Goal: Navigation & Orientation: Find specific page/section

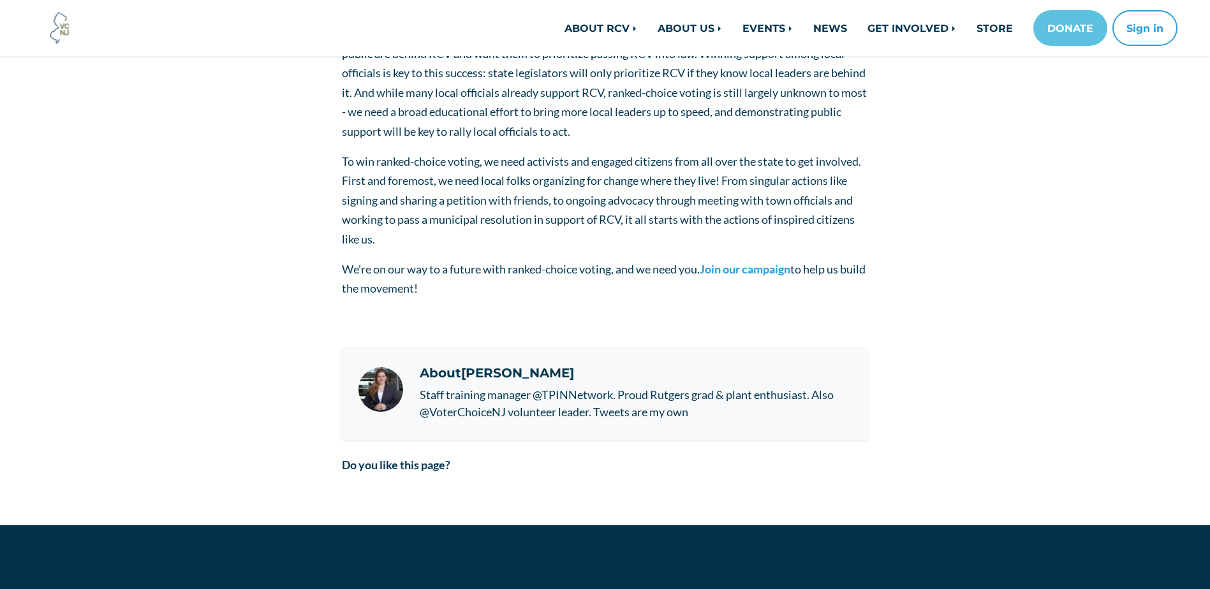
scroll to position [893, 0]
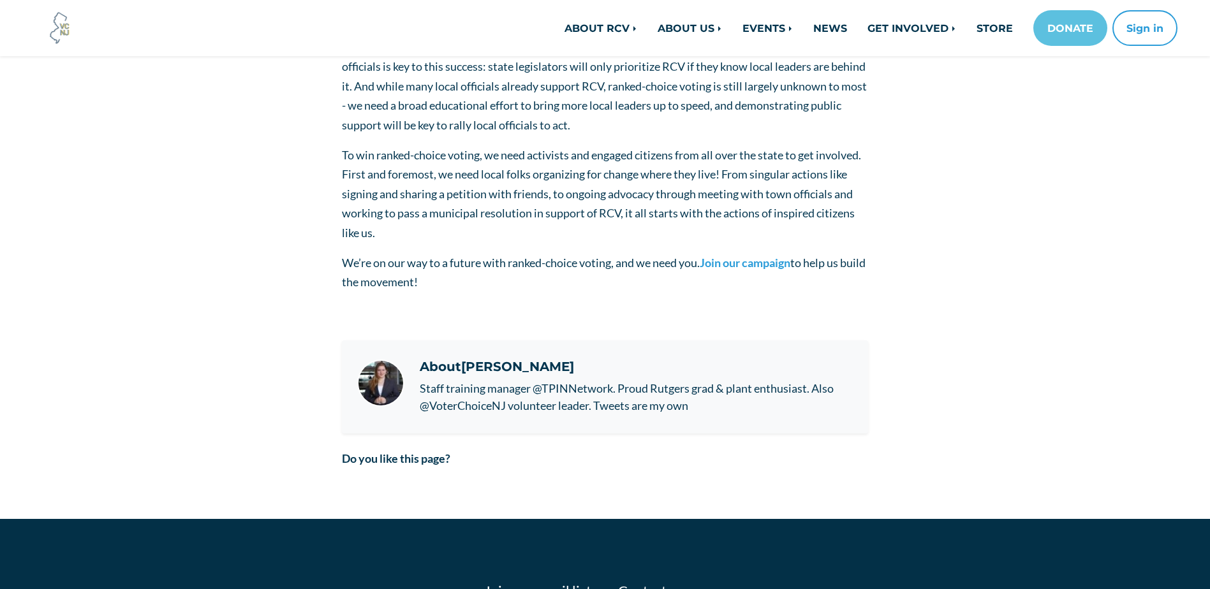
click at [372, 360] on img "Author info" at bounding box center [380, 383] width 47 height 47
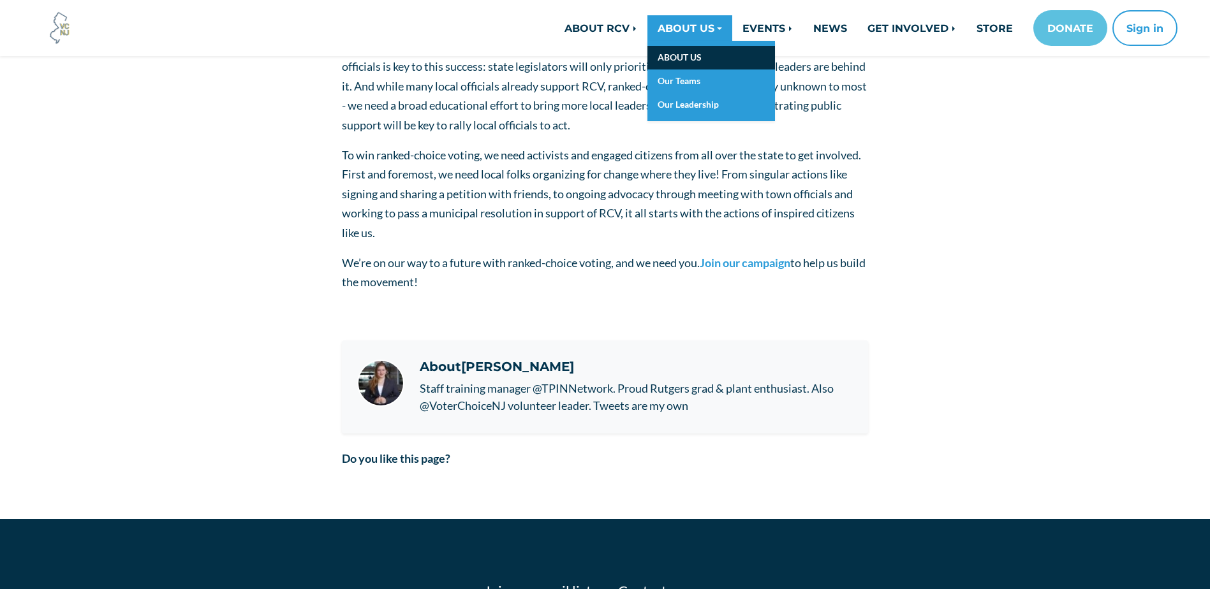
click at [681, 53] on link "ABOUT US" at bounding box center [711, 58] width 128 height 24
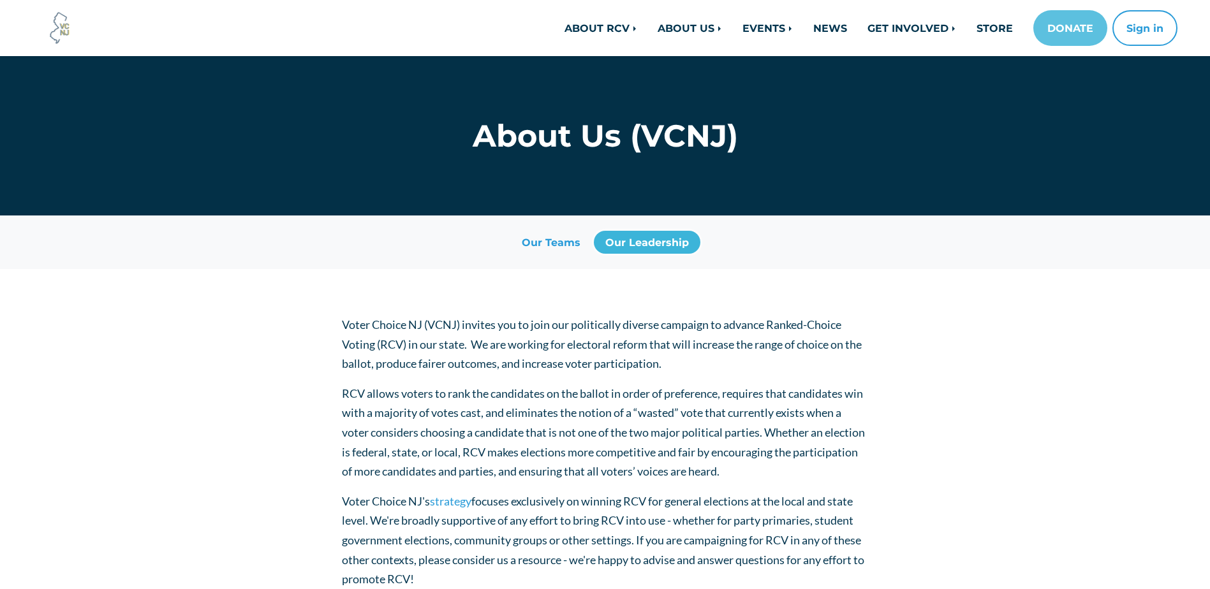
click at [626, 249] on link "Our Leadership" at bounding box center [647, 242] width 107 height 23
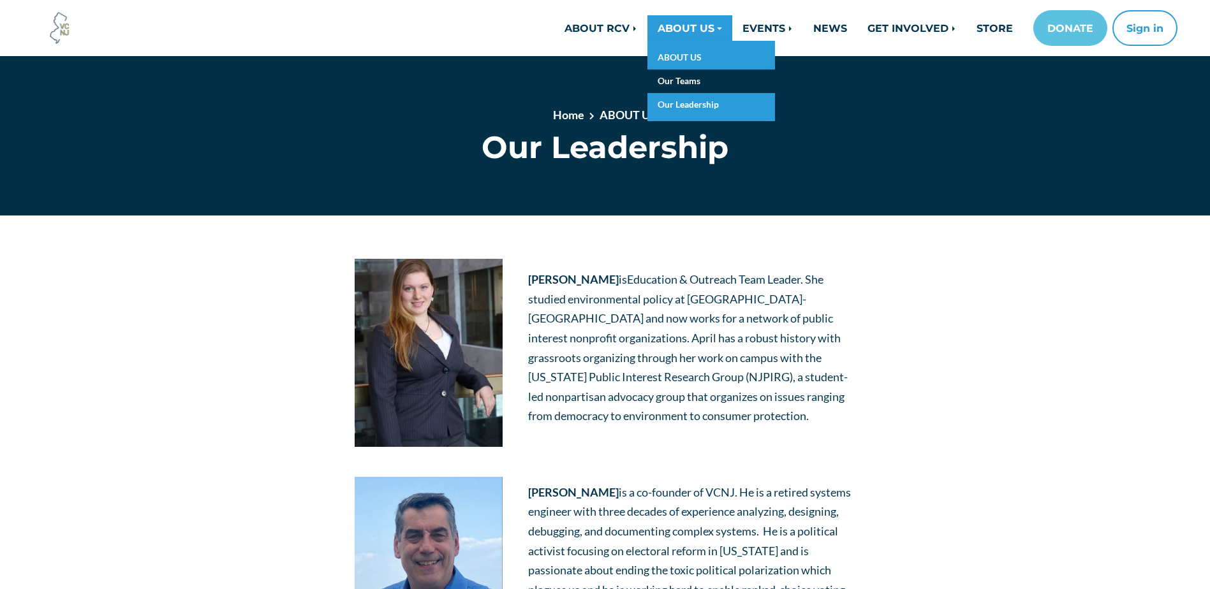
click at [669, 80] on link "Our Teams" at bounding box center [711, 82] width 128 height 24
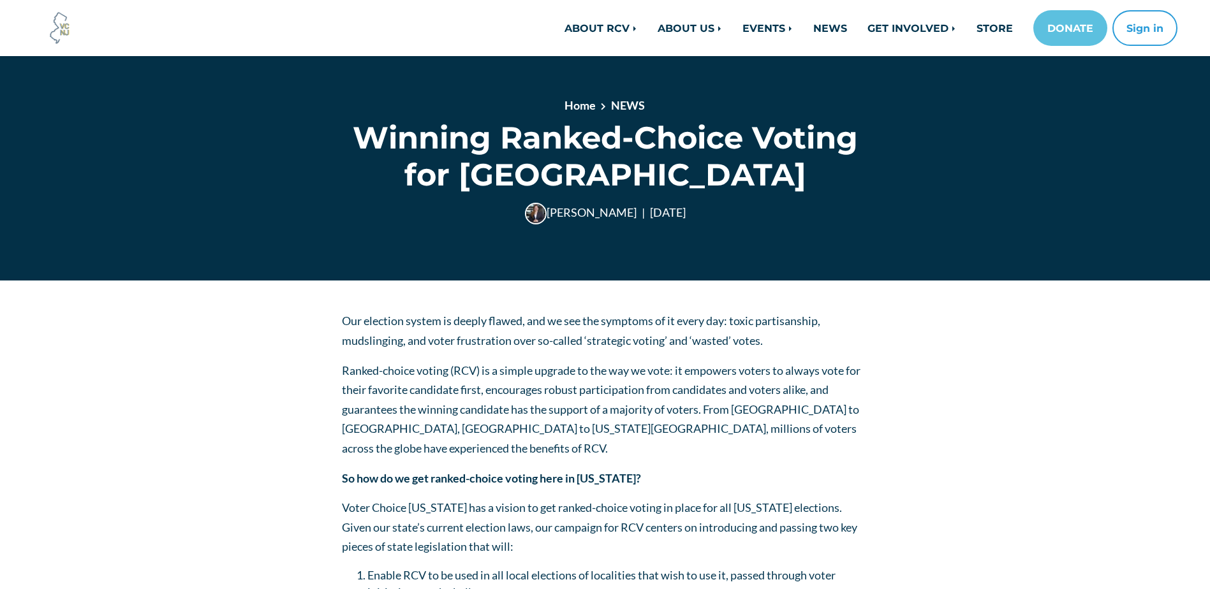
scroll to position [893, 0]
